Goal: Browse casually

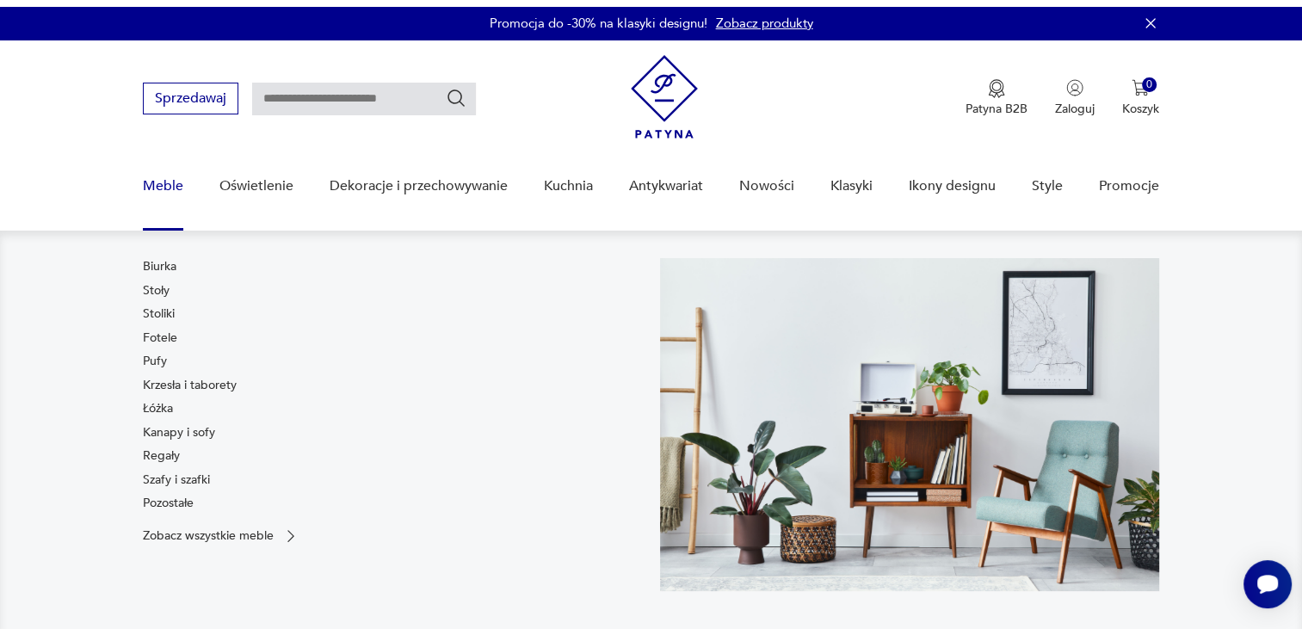
scroll to position [258, 0]
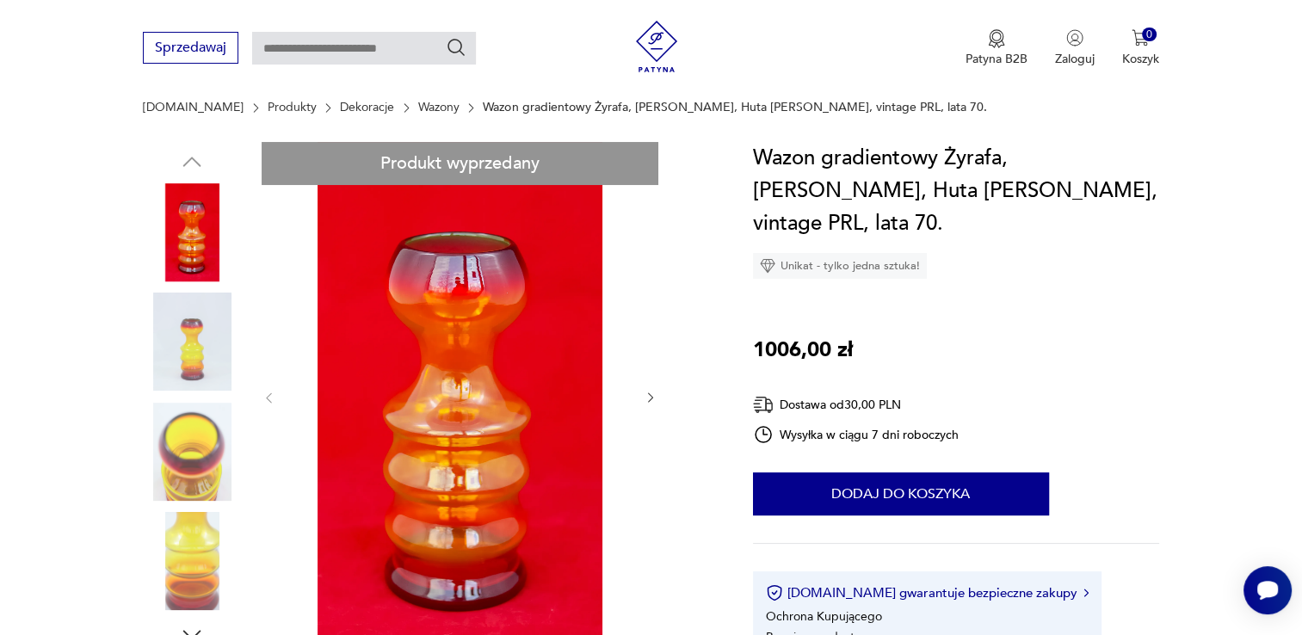
scroll to position [172, 0]
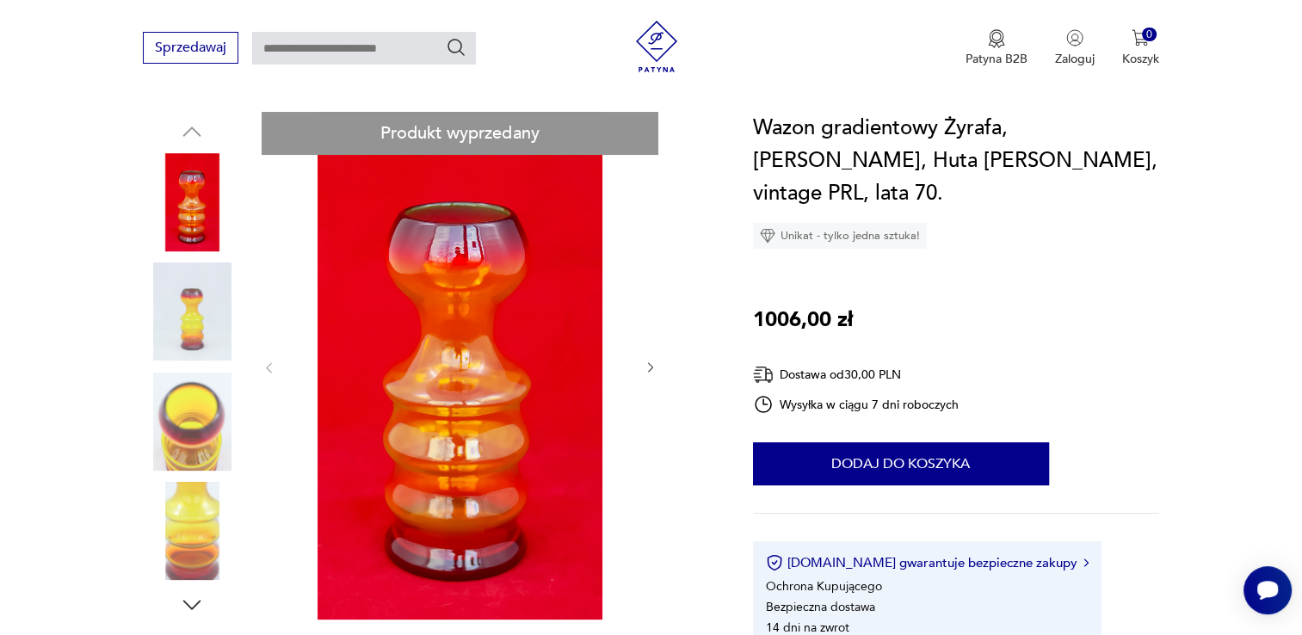
click at [186, 448] on img at bounding box center [192, 422] width 98 height 98
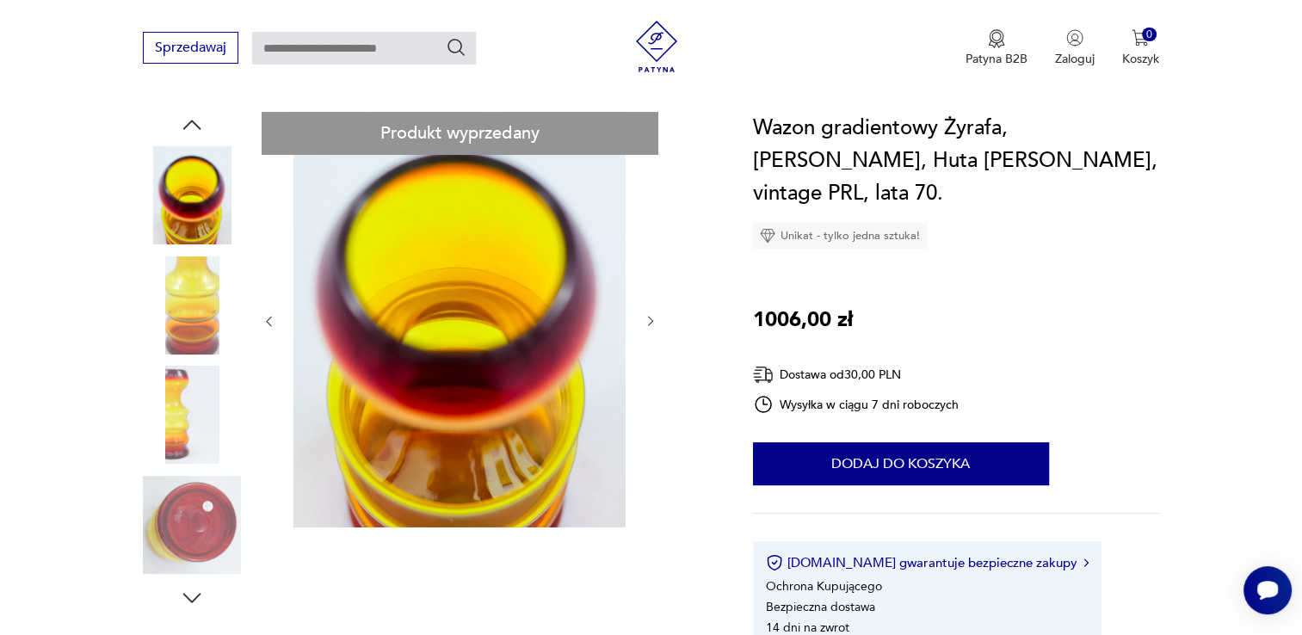
click at [182, 435] on img at bounding box center [192, 415] width 98 height 98
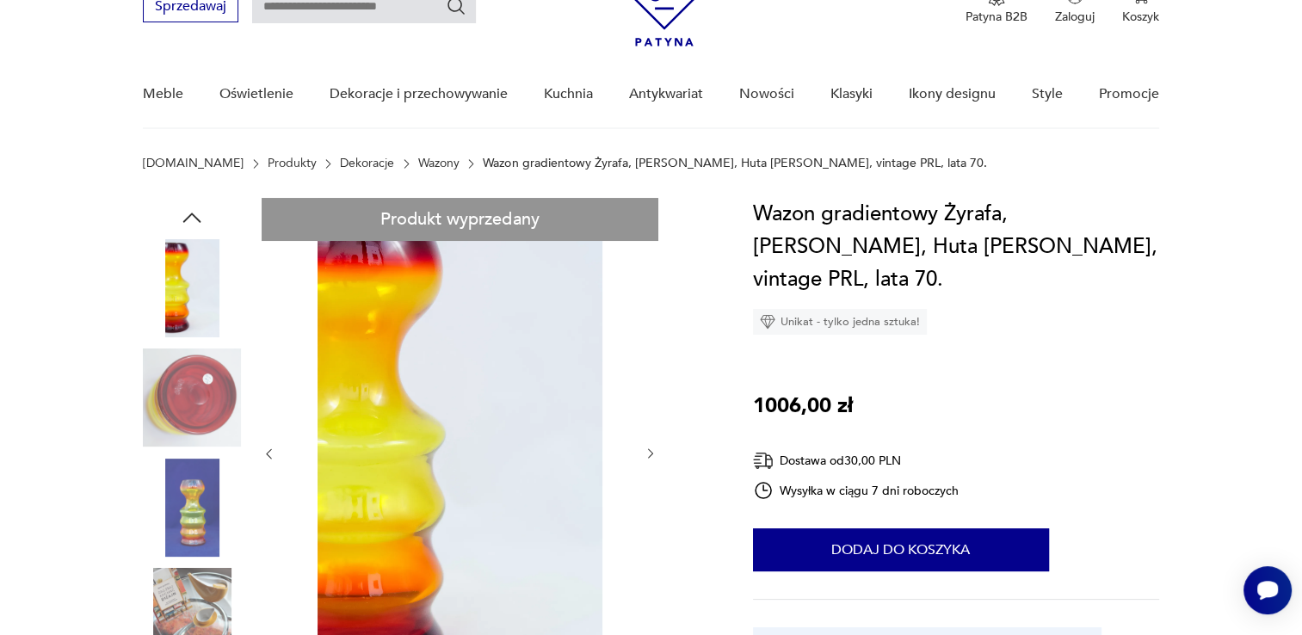
scroll to position [0, 0]
